Goal: Navigation & Orientation: Find specific page/section

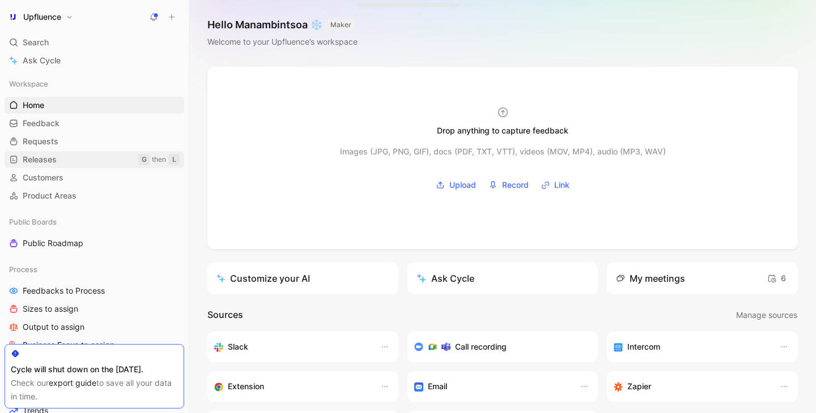
click at [57, 154] on link "Releases G then L" at bounding box center [95, 159] width 180 height 17
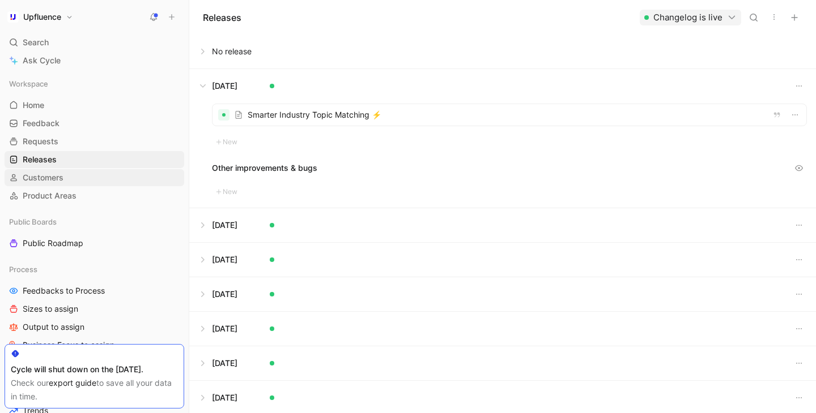
click at [58, 183] on span "Customers" at bounding box center [43, 177] width 41 height 11
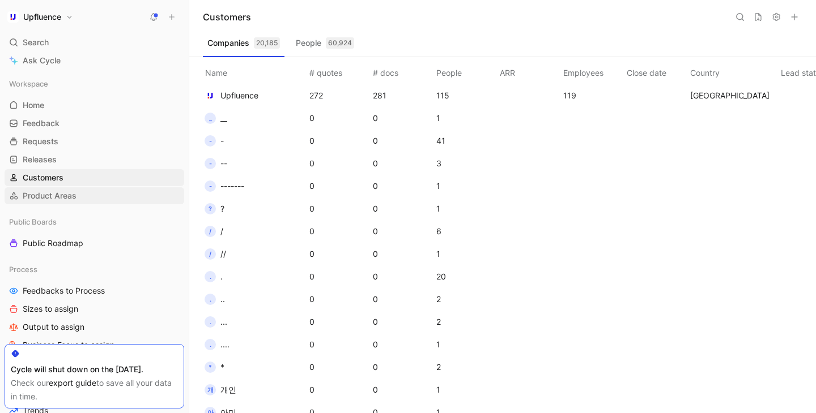
click at [55, 198] on span "Product Areas" at bounding box center [50, 195] width 54 height 11
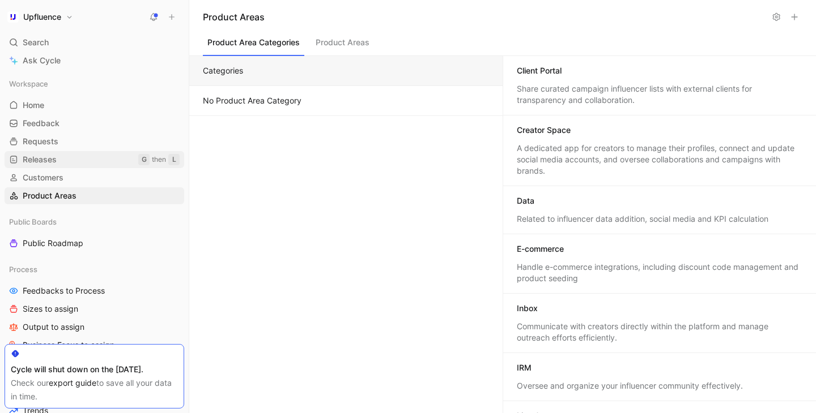
click at [54, 165] on link "Releases G then L" at bounding box center [95, 159] width 180 height 17
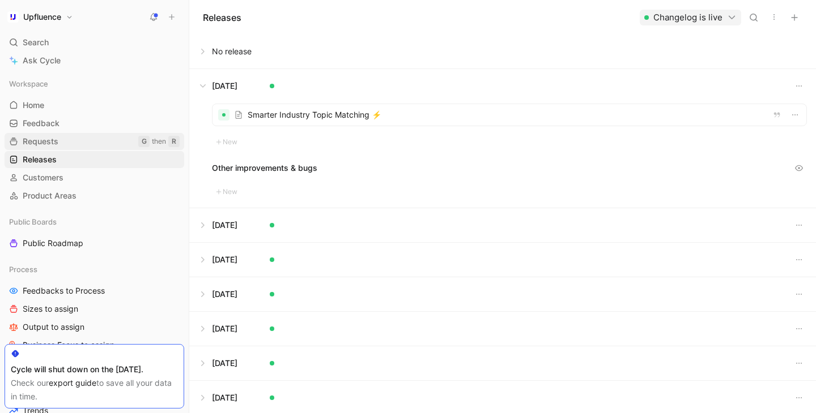
click at [54, 144] on span "Requests" at bounding box center [41, 141] width 36 height 11
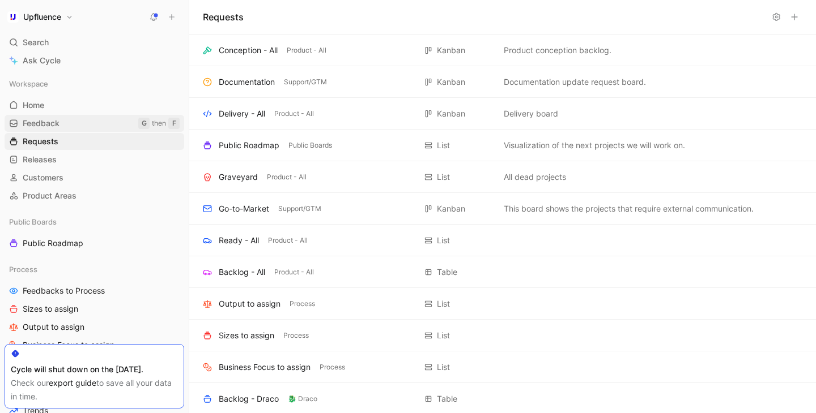
click at [54, 125] on span "Feedback" at bounding box center [41, 123] width 37 height 11
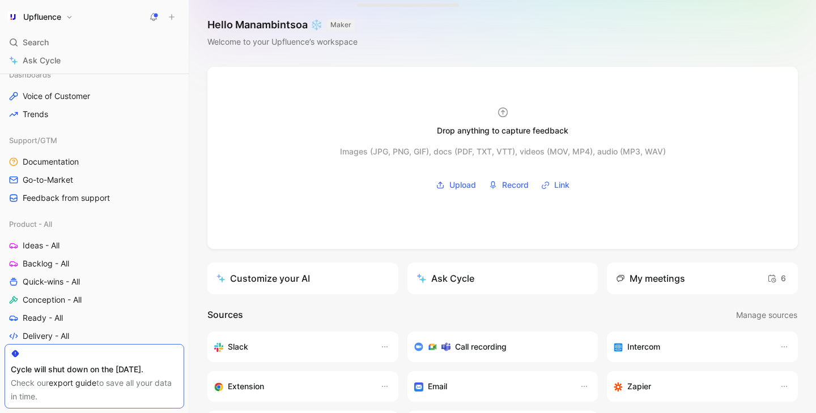
scroll to position [304, 0]
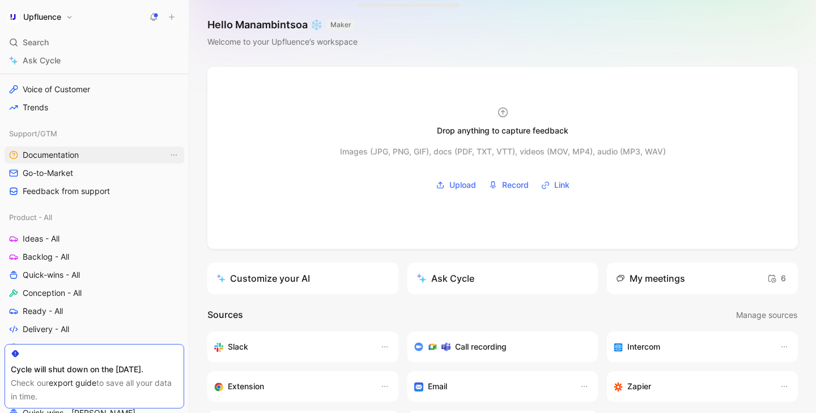
click at [76, 154] on span "Documentation" at bounding box center [51, 155] width 56 height 11
